Goal: Task Accomplishment & Management: Use online tool/utility

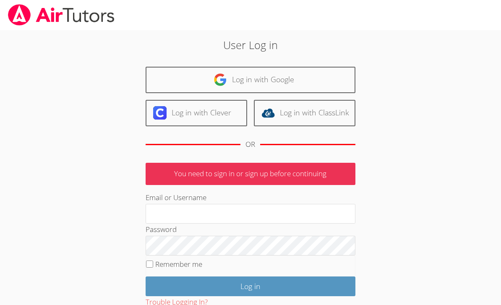
type input "Idaliswalton@gmail.com"
click at [250, 285] on input "Log in" at bounding box center [251, 287] width 210 height 20
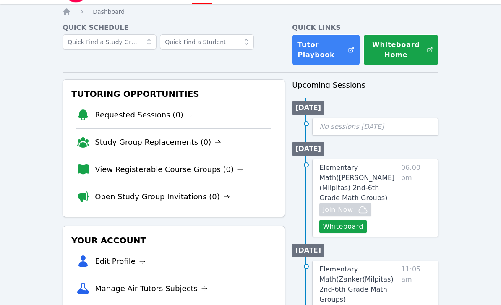
scroll to position [25, 0]
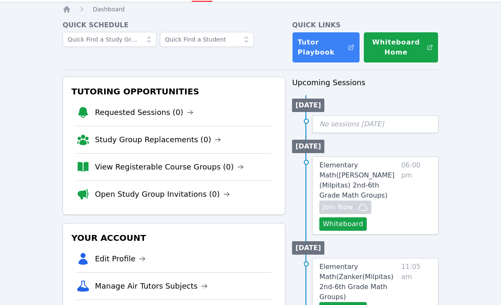
click at [359, 218] on button "Whiteboard" at bounding box center [342, 224] width 47 height 13
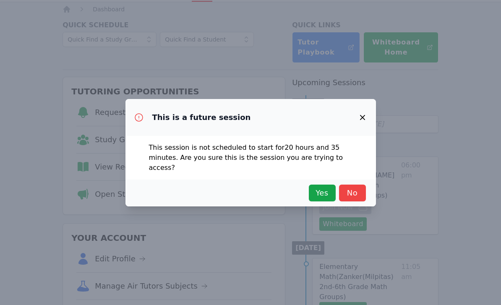
click at [317, 188] on span "Yes" at bounding box center [322, 193] width 18 height 12
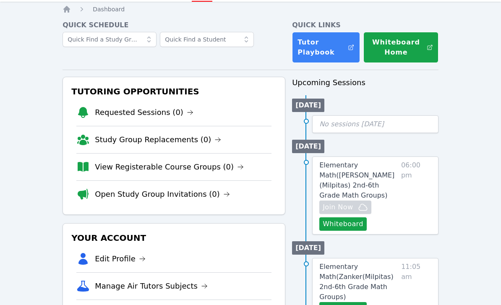
scroll to position [25, 0]
click at [397, 167] on link "Elementary Math ( Spangler (Milpitas) 2nd-6th Grade Math Groups )" at bounding box center [358, 180] width 78 height 40
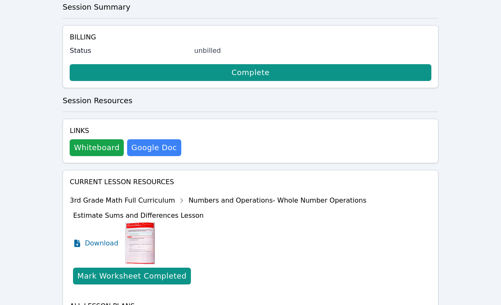
scroll to position [223, 0]
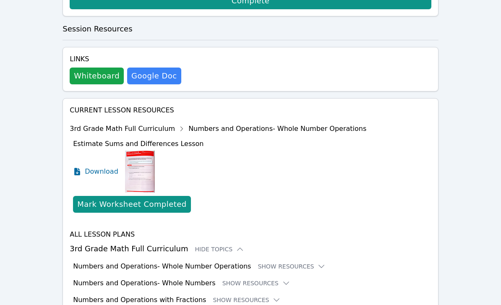
scroll to position [292, 0]
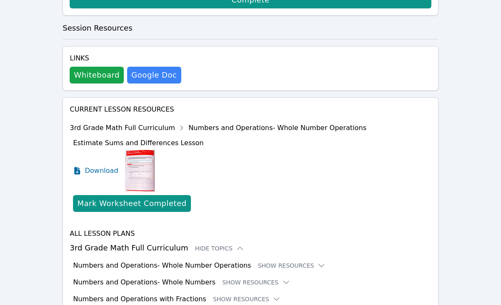
click at [298, 262] on button "Show Resources" at bounding box center [292, 266] width 68 height 8
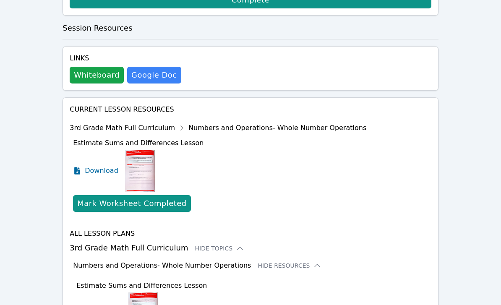
scroll to position [292, 0]
click at [313, 261] on icon at bounding box center [317, 265] width 8 height 8
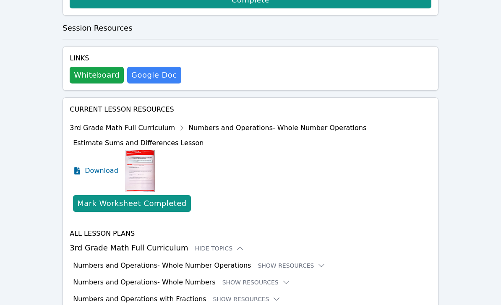
click at [317, 261] on icon at bounding box center [321, 265] width 8 height 8
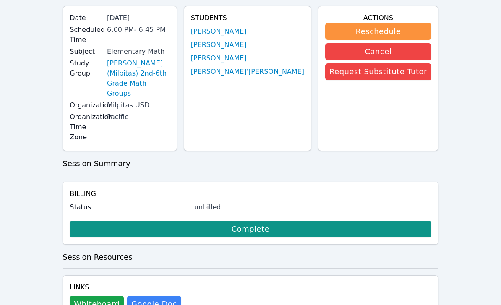
scroll to position [0, 0]
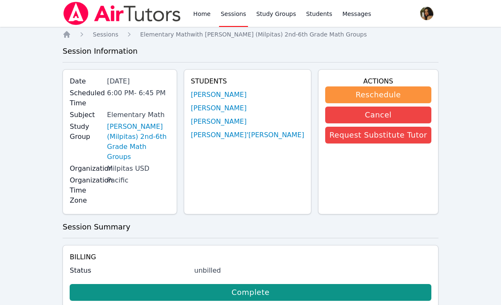
click at [247, 96] on link "Francis Luke Tamondong" at bounding box center [219, 95] width 56 height 10
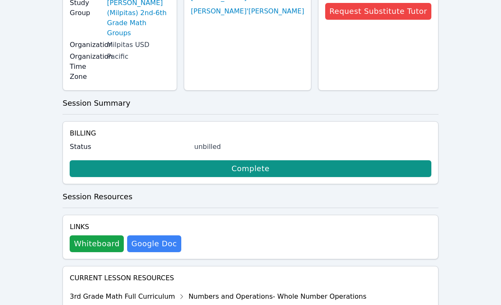
scroll to position [223, 0]
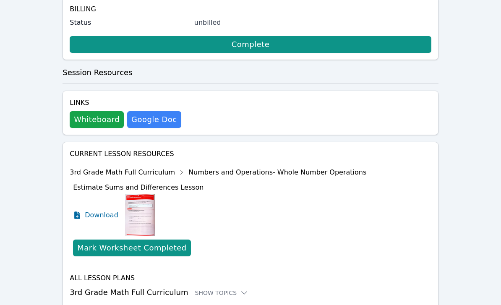
click at [470, 155] on div "Home Sessions Study Groups Students Messages Open user menu Idalis Walton Open …" at bounding box center [250, 44] width 501 height 585
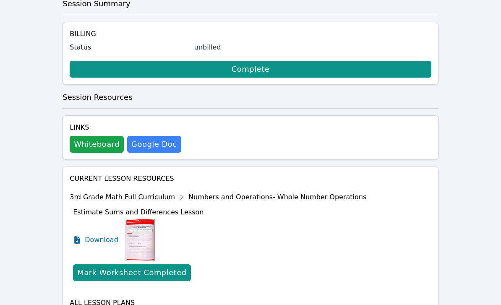
click at [226, 296] on div "Current Lesson Resources 3rd Grade Math Full Curriculum Numbers and Operations-…" at bounding box center [251, 251] width 376 height 169
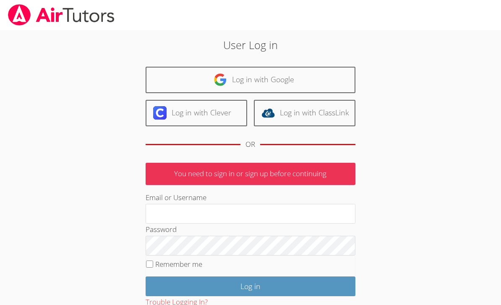
click at [225, 260] on fieldset "Remember me" at bounding box center [251, 266] width 210 height 21
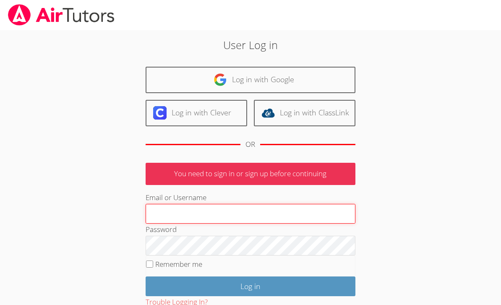
scroll to position [56, 0]
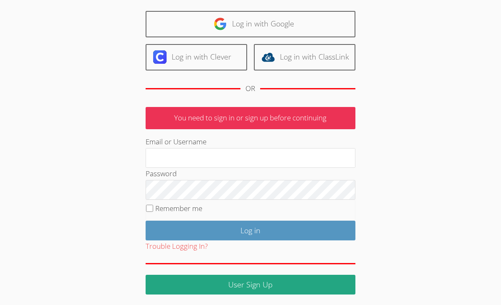
click at [270, 222] on input "Log in" at bounding box center [251, 231] width 210 height 20
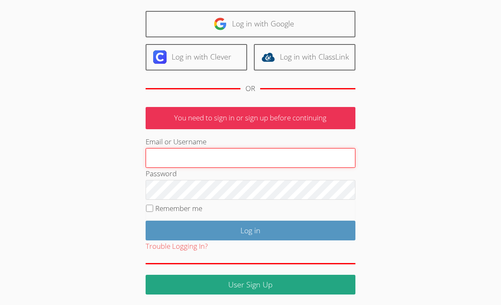
click at [290, 151] on input "Email or Username" at bounding box center [251, 158] width 210 height 20
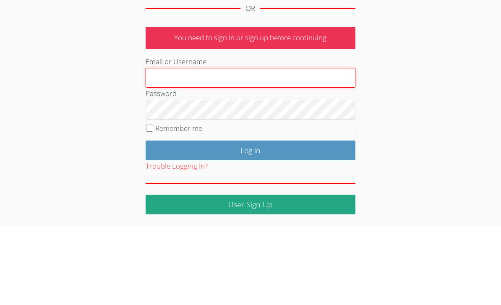
type input "Idaliswalton@gmail.com"
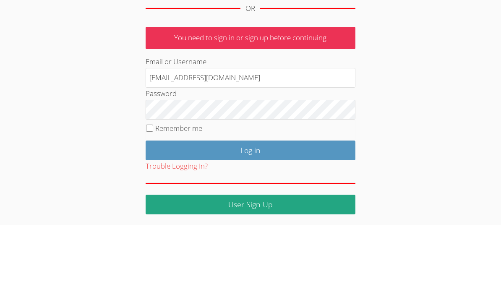
click at [250, 221] on input "Log in" at bounding box center [251, 231] width 210 height 20
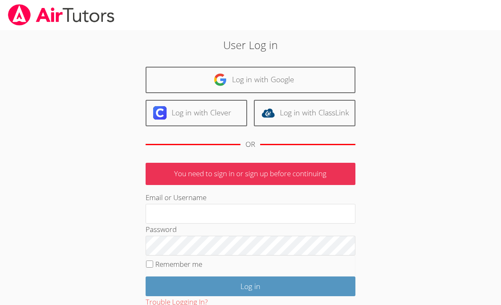
scroll to position [56, 0]
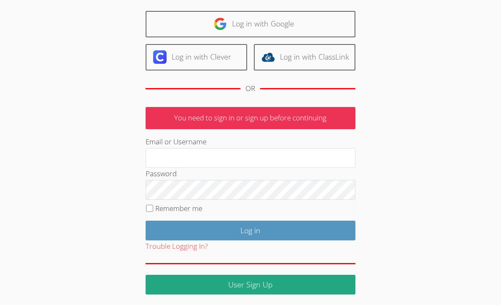
type input "Idaliswalton@gmail.com"
click at [250, 229] on input "Log in" at bounding box center [251, 231] width 210 height 20
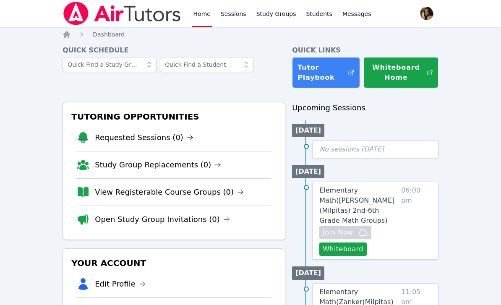
click at [353, 243] on button "Whiteboard" at bounding box center [342, 249] width 47 height 13
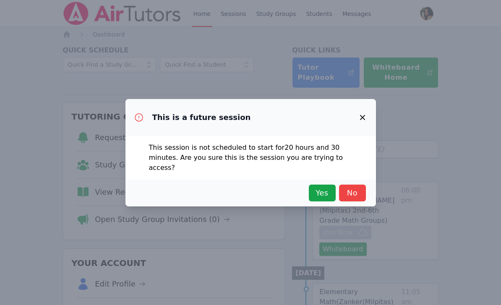
click at [320, 191] on span "Yes" at bounding box center [322, 193] width 18 height 12
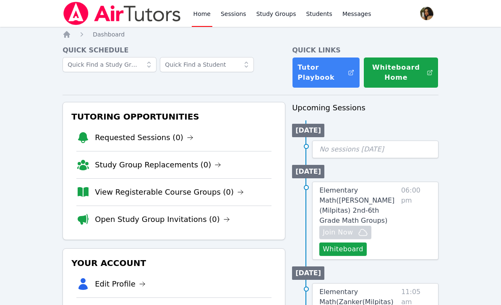
click at [353, 244] on button "Whiteboard" at bounding box center [342, 249] width 47 height 13
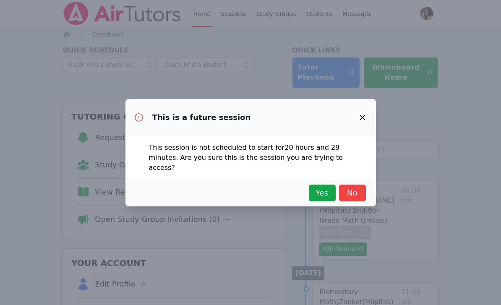
click at [316, 187] on span "Yes" at bounding box center [322, 193] width 18 height 12
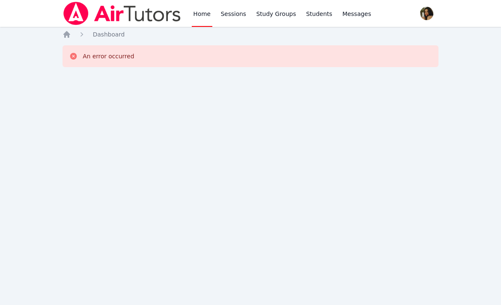
click at [206, 14] on link "Home" at bounding box center [202, 13] width 21 height 27
click at [68, 38] on icon "Breadcrumb" at bounding box center [67, 34] width 8 height 8
click at [70, 36] on icon "Breadcrumb" at bounding box center [67, 34] width 8 height 8
click at [157, 14] on img at bounding box center [122, 13] width 119 height 23
click at [163, 18] on img at bounding box center [122, 13] width 119 height 23
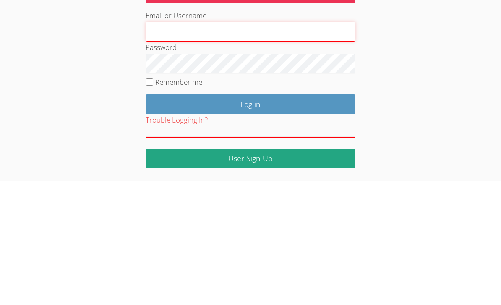
type input "[EMAIL_ADDRESS][DOMAIN_NAME]"
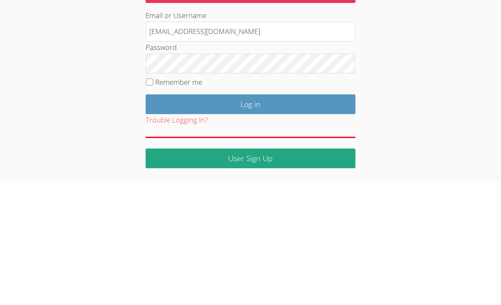
scroll to position [56, 0]
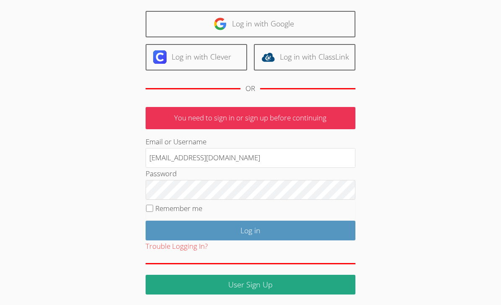
click at [266, 238] on input "Log in" at bounding box center [251, 231] width 210 height 20
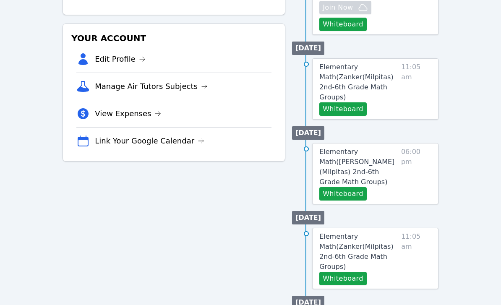
scroll to position [227, 0]
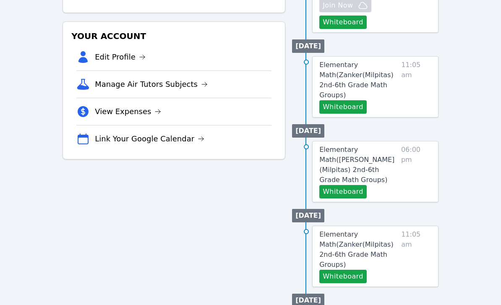
click at [351, 185] on button "Whiteboard" at bounding box center [342, 191] width 47 height 13
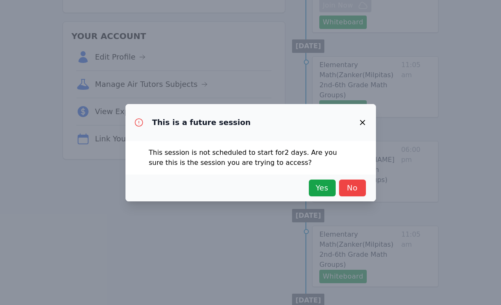
click at [320, 186] on span "Yes" at bounding box center [322, 188] width 18 height 12
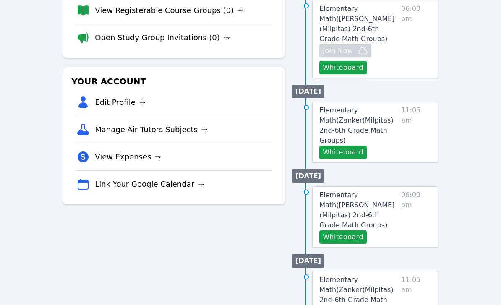
scroll to position [160, 0]
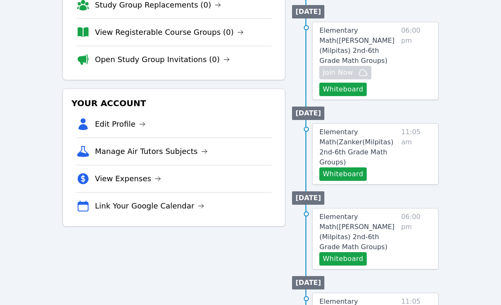
click at [352, 167] on button "Whiteboard" at bounding box center [342, 173] width 47 height 13
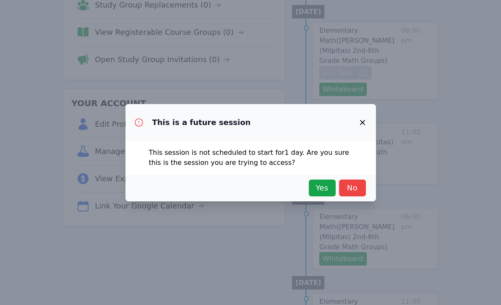
scroll to position [0, 0]
click at [318, 187] on span "Yes" at bounding box center [322, 188] width 18 height 12
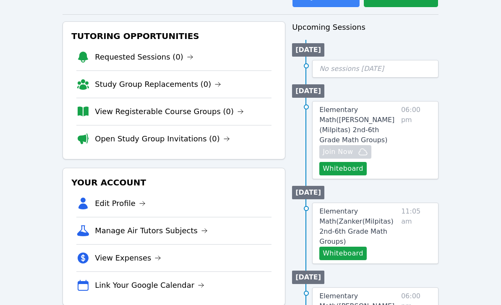
scroll to position [80, 0]
click at [384, 207] on link "Elementary Math ( Zanker(Milpitas) 2nd-6th Grade Math Groups )" at bounding box center [358, 227] width 78 height 40
